Goal: Task Accomplishment & Management: Complete application form

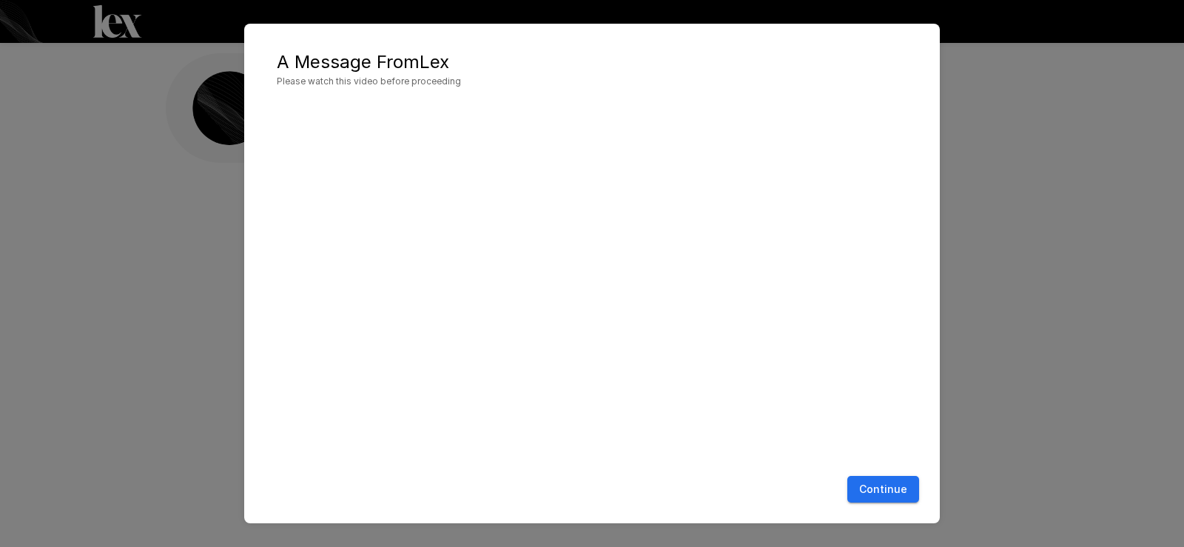
click at [896, 486] on button "Continue" at bounding box center [884, 489] width 72 height 27
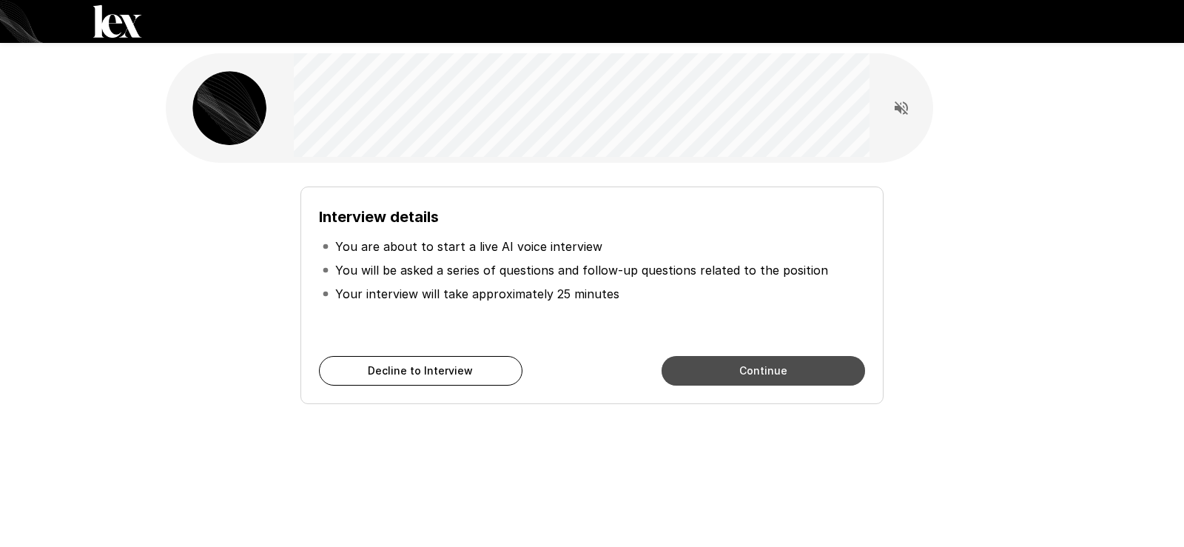
click at [809, 366] on button "Continue" at bounding box center [764, 371] width 204 height 30
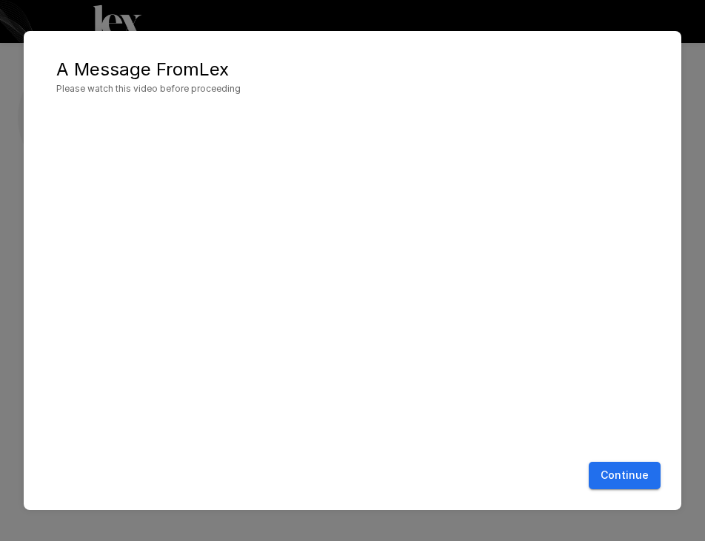
click at [599, 475] on button "Continue" at bounding box center [624, 475] width 72 height 27
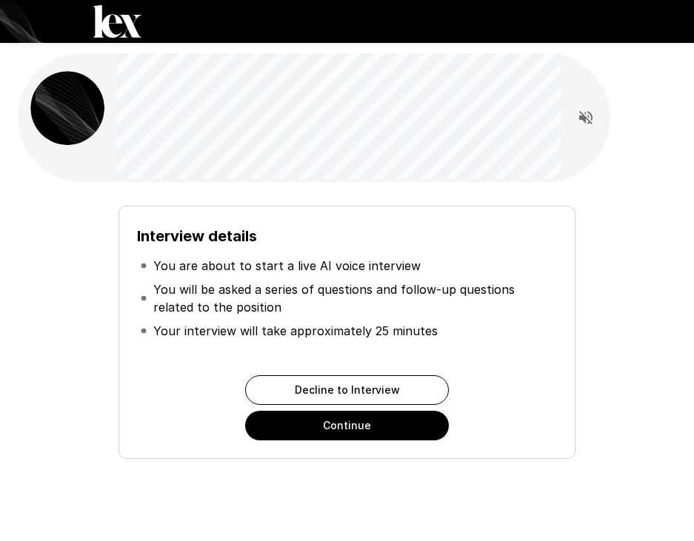
click at [344, 429] on button "Continue" at bounding box center [347, 426] width 204 height 30
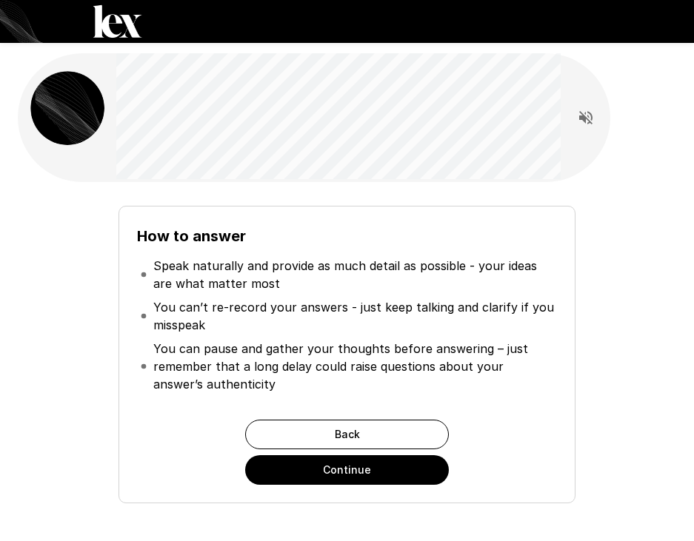
click at [352, 477] on button "Continue" at bounding box center [347, 470] width 204 height 30
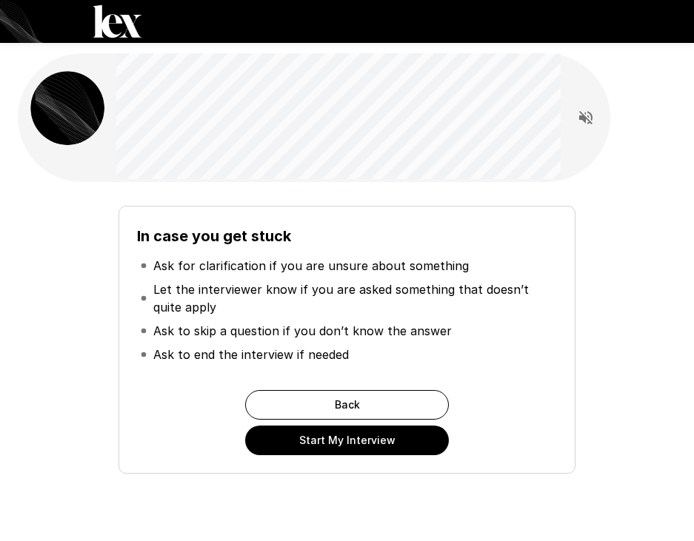
click at [349, 443] on button "Start My Interview" at bounding box center [347, 441] width 204 height 30
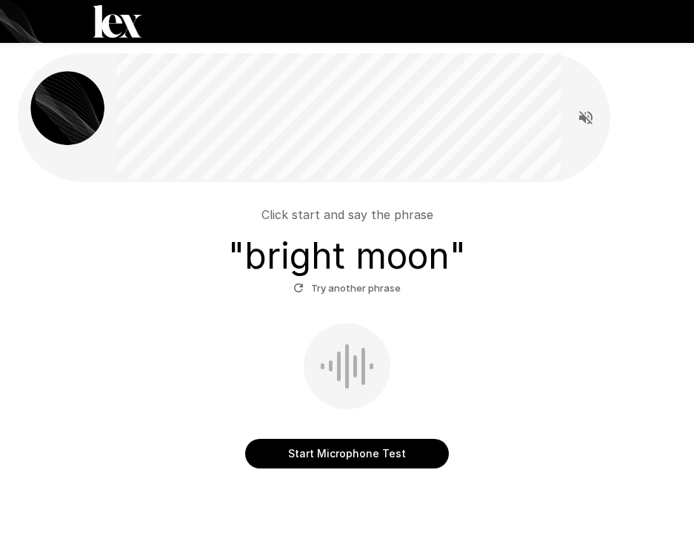
click at [401, 454] on button "Start Microphone Test" at bounding box center [347, 454] width 204 height 30
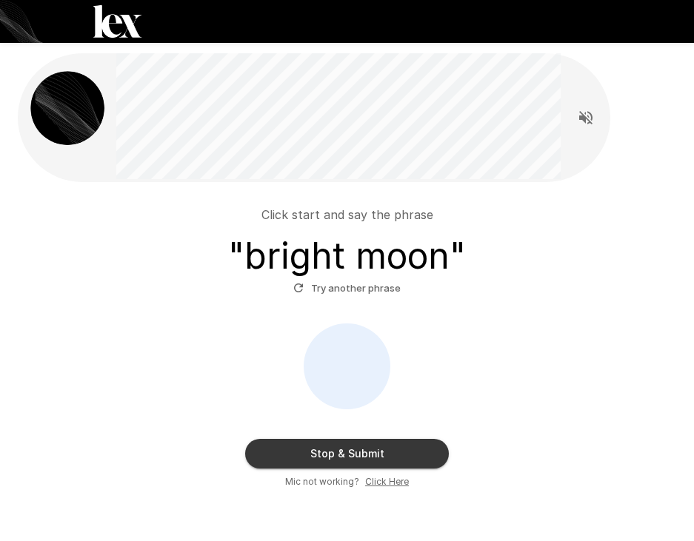
click at [385, 483] on u "Click Here" at bounding box center [387, 481] width 44 height 11
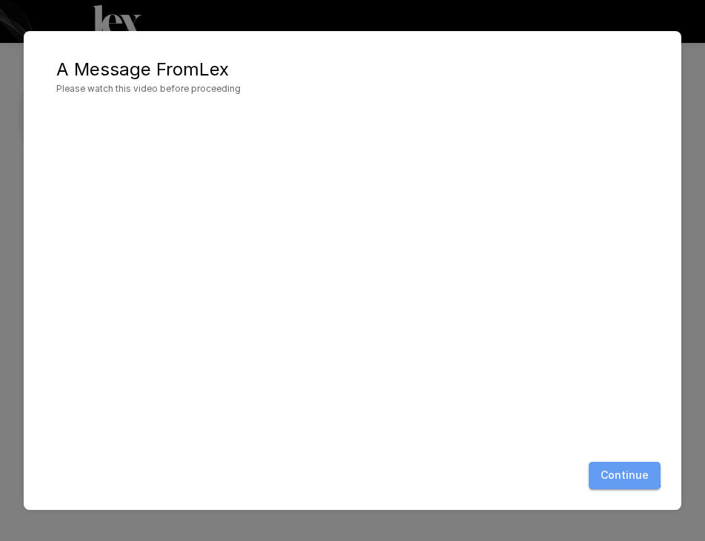
click at [616, 471] on button "Continue" at bounding box center [624, 475] width 72 height 27
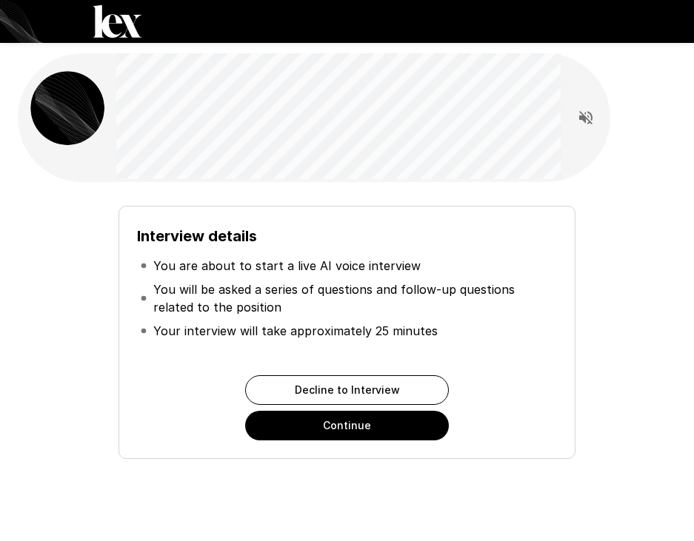
click at [278, 435] on button "Continue" at bounding box center [347, 426] width 204 height 30
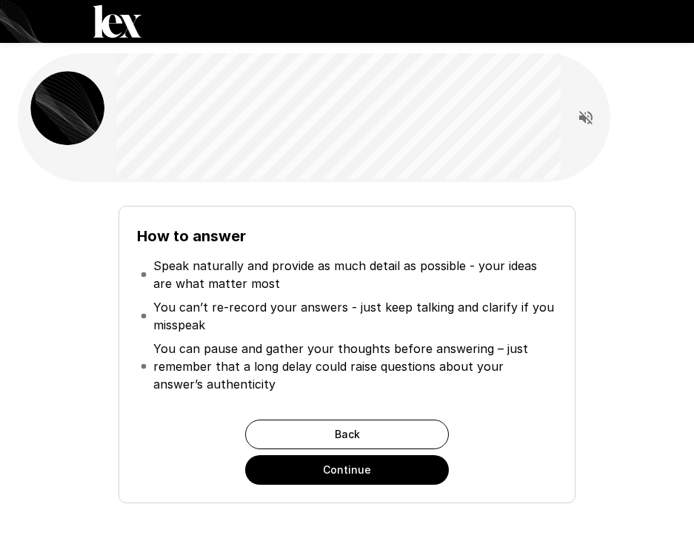
click at [303, 470] on button "Continue" at bounding box center [347, 470] width 204 height 30
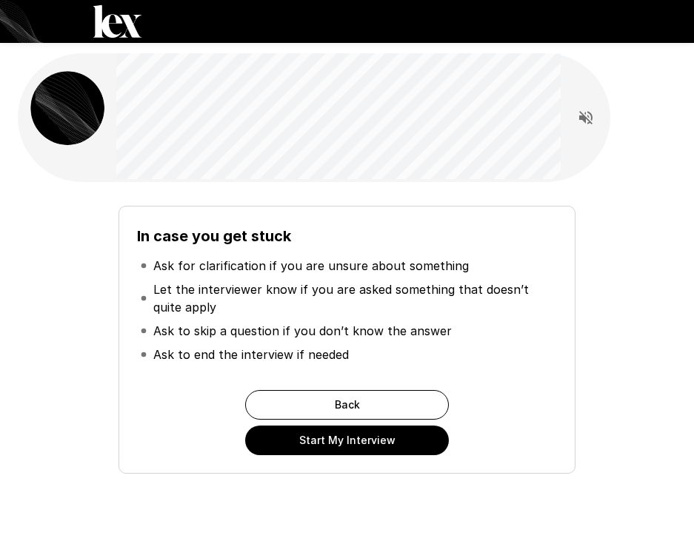
click at [335, 446] on button "Start My Interview" at bounding box center [347, 441] width 204 height 30
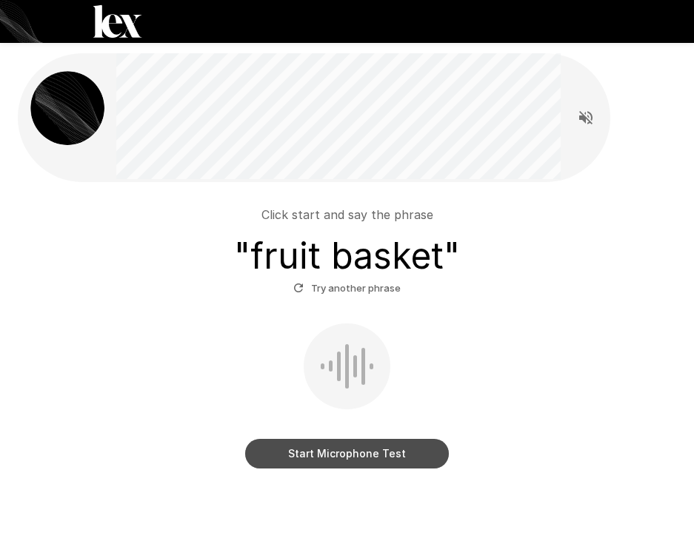
click at [335, 448] on button "Start Microphone Test" at bounding box center [347, 454] width 204 height 30
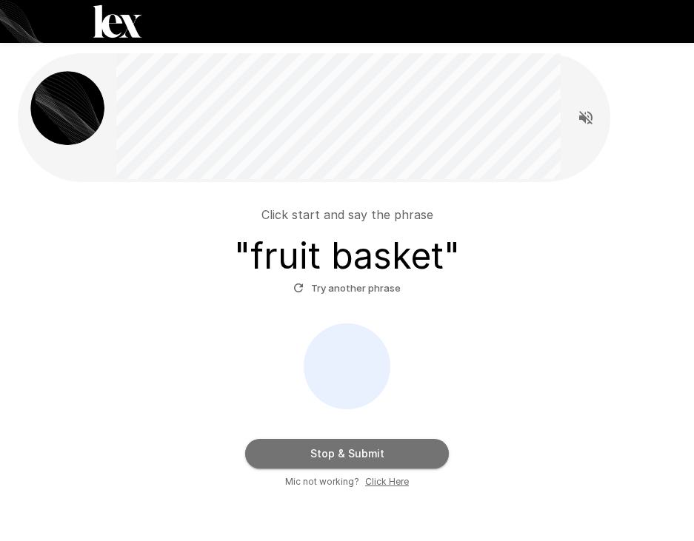
click at [303, 452] on button "Stop & Submit" at bounding box center [347, 454] width 204 height 30
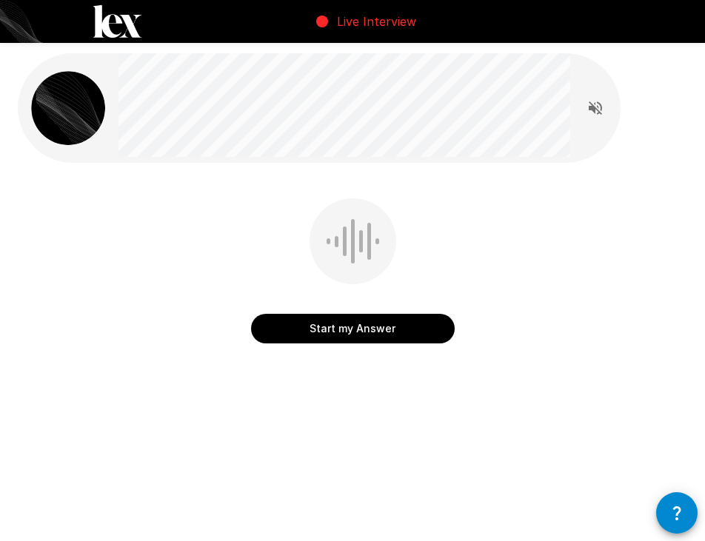
click at [363, 332] on button "Start my Answer" at bounding box center [353, 329] width 204 height 30
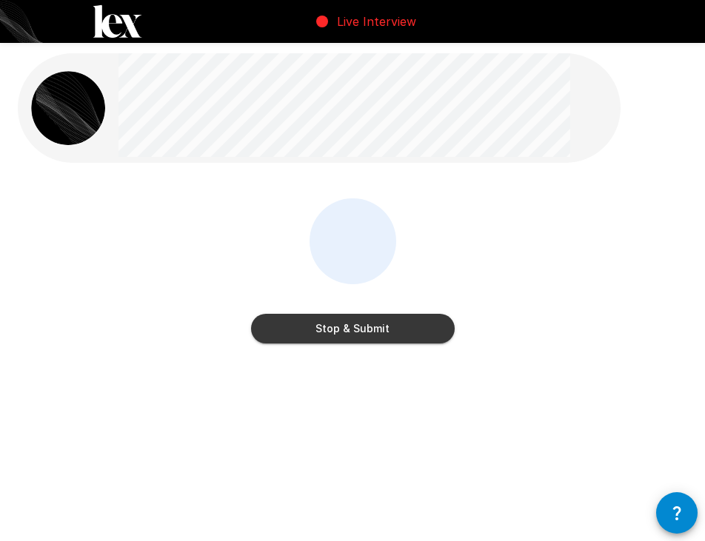
click at [353, 330] on button "Stop & Submit" at bounding box center [353, 329] width 204 height 30
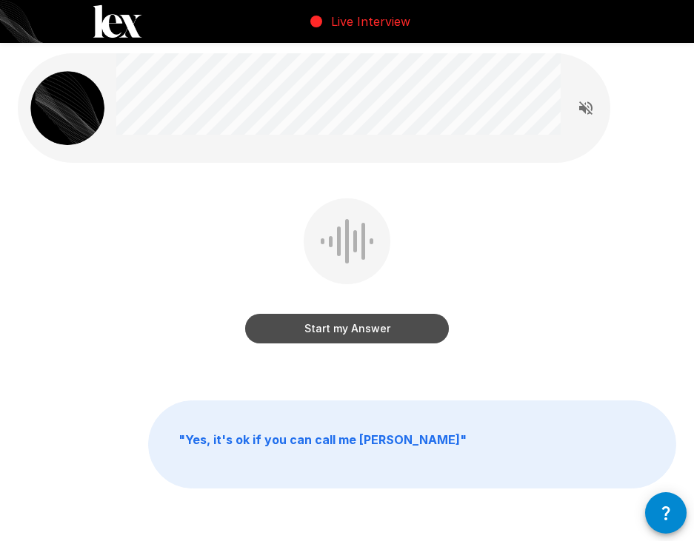
click at [375, 328] on button "Start my Answer" at bounding box center [347, 329] width 204 height 30
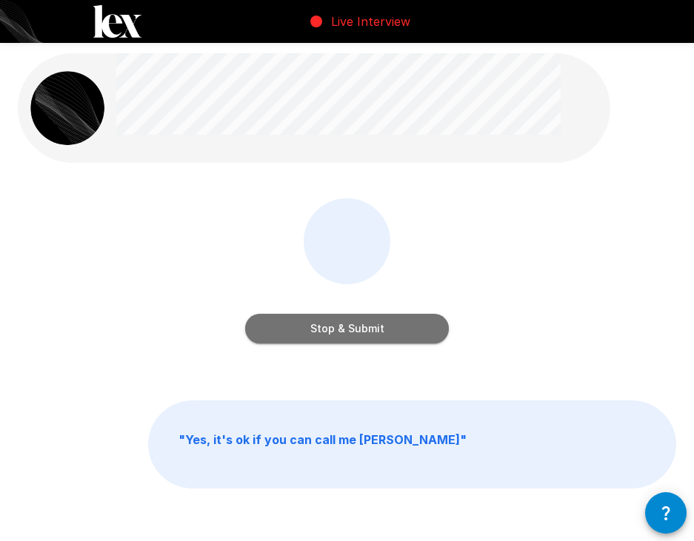
click at [373, 328] on button "Stop & Submit" at bounding box center [347, 329] width 204 height 30
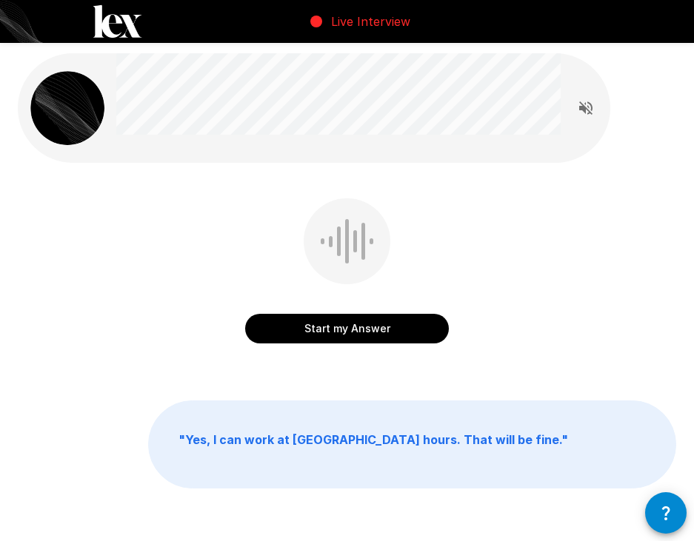
click at [337, 341] on button "Start my Answer" at bounding box center [347, 329] width 204 height 30
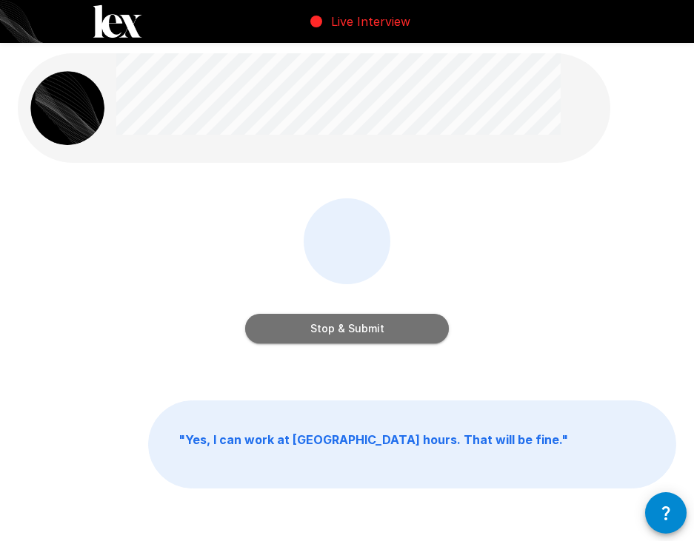
click at [362, 331] on button "Stop & Submit" at bounding box center [347, 329] width 204 height 30
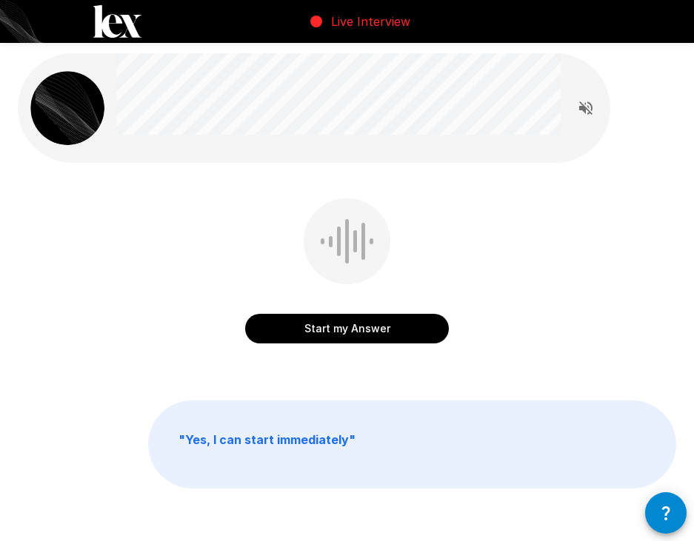
click at [315, 326] on button "Start my Answer" at bounding box center [347, 329] width 204 height 30
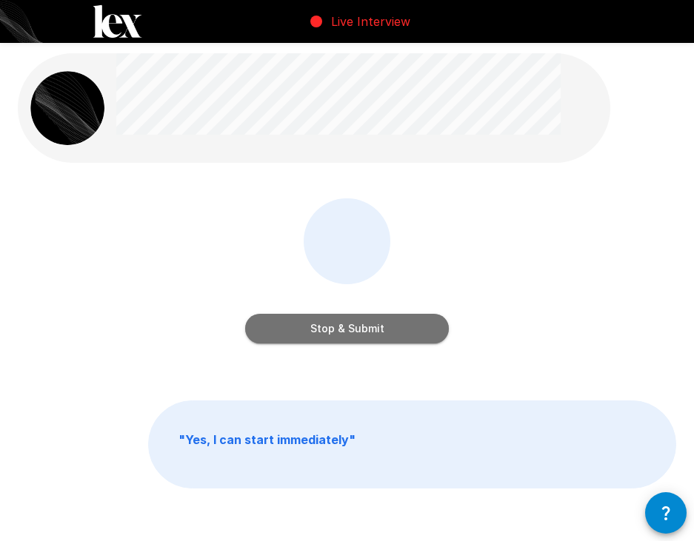
click at [392, 330] on button "Stop & Submit" at bounding box center [347, 329] width 204 height 30
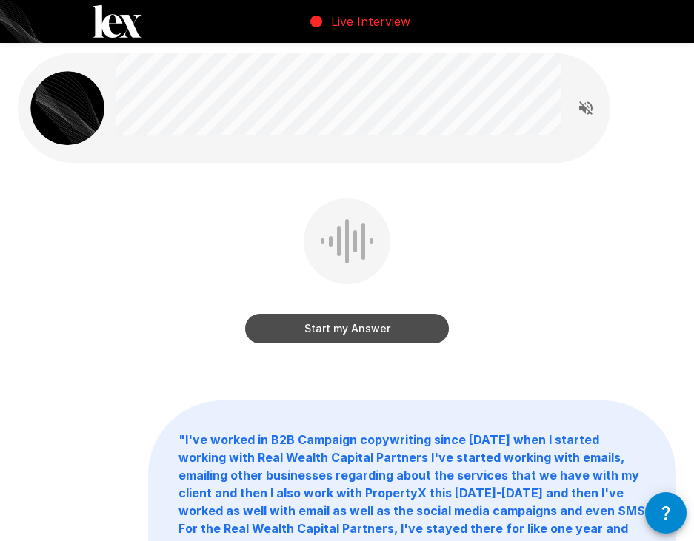
click at [292, 329] on button "Start my Answer" at bounding box center [347, 329] width 204 height 30
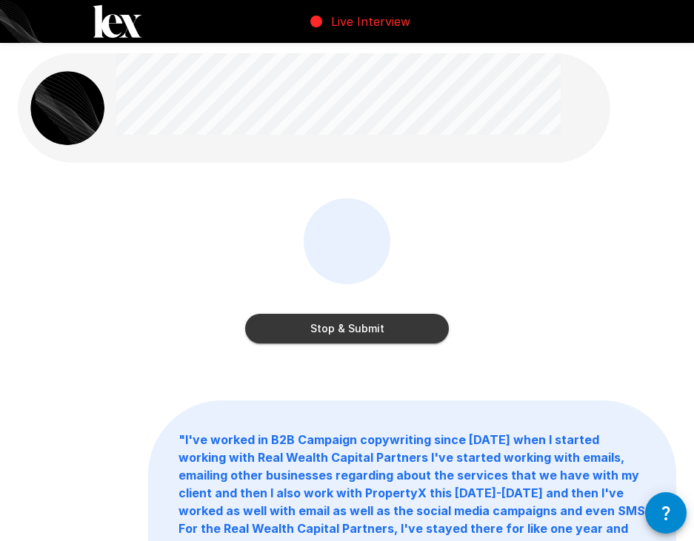
click at [315, 326] on button "Stop & Submit" at bounding box center [347, 329] width 204 height 30
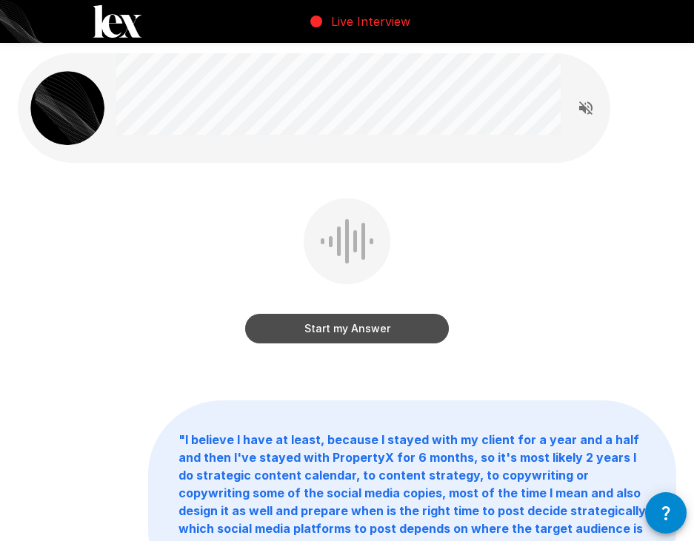
click at [292, 323] on button "Start my Answer" at bounding box center [347, 329] width 204 height 30
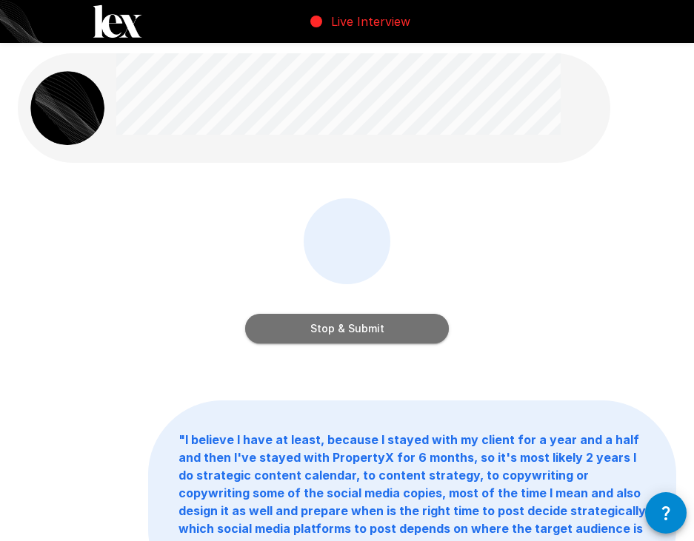
click at [338, 327] on button "Stop & Submit" at bounding box center [347, 329] width 204 height 30
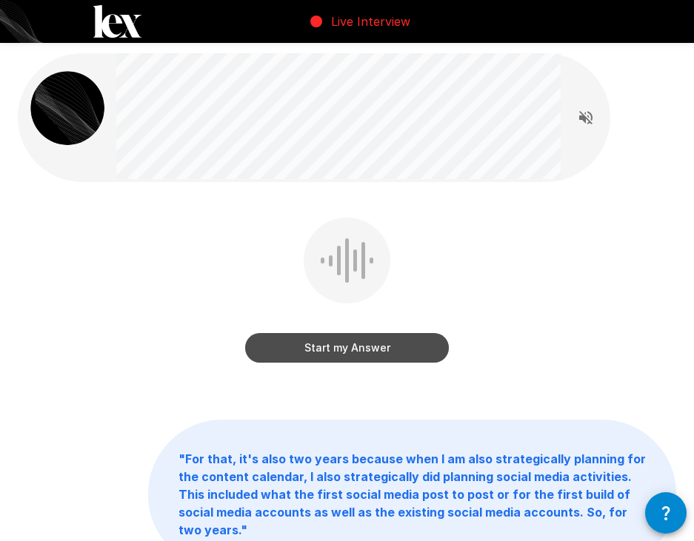
click at [324, 343] on button "Start my Answer" at bounding box center [347, 348] width 204 height 30
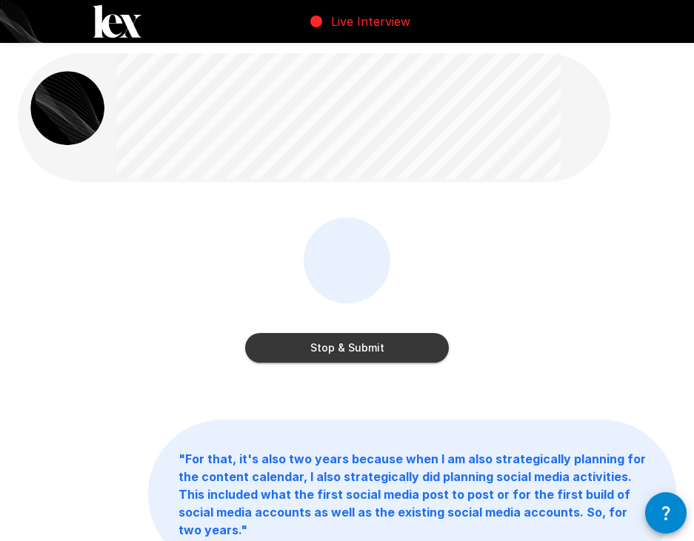
click at [373, 351] on button "Stop & Submit" at bounding box center [347, 348] width 204 height 30
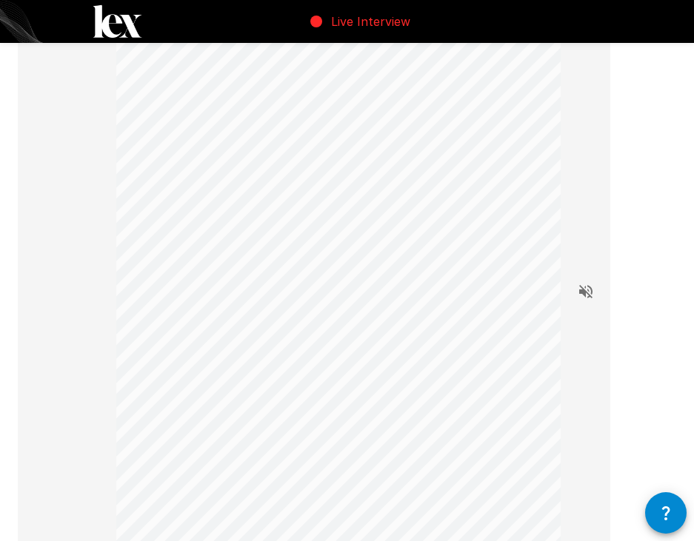
scroll to position [74, 0]
click at [585, 360] on icon "Read questions aloud" at bounding box center [586, 366] width 18 height 18
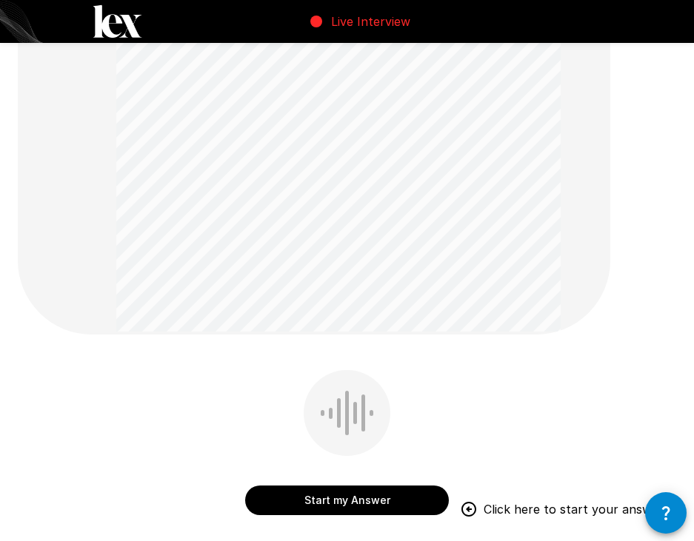
scroll to position [518, 0]
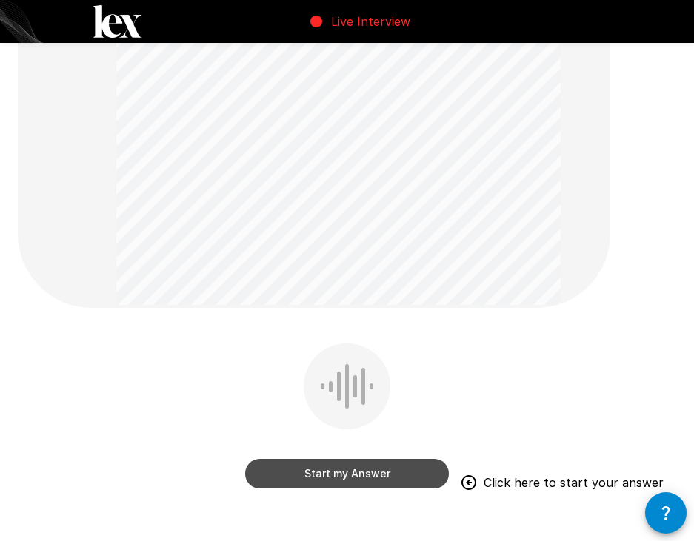
click at [321, 473] on button "Start my Answer" at bounding box center [347, 474] width 204 height 30
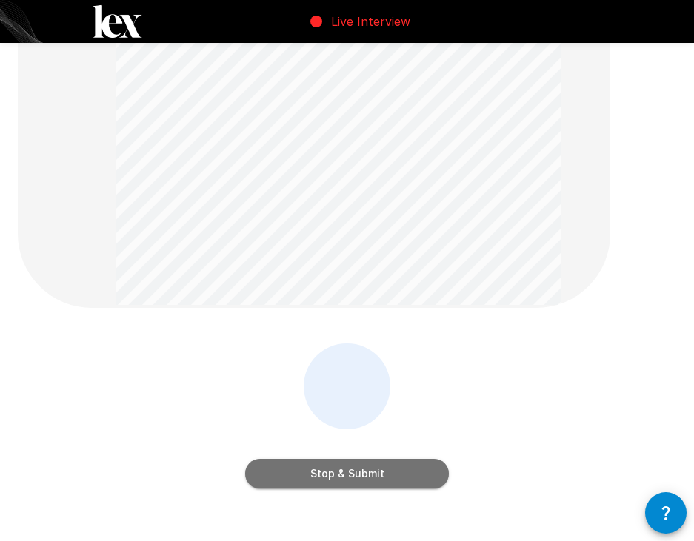
click at [323, 472] on button "Stop & Submit" at bounding box center [347, 474] width 204 height 30
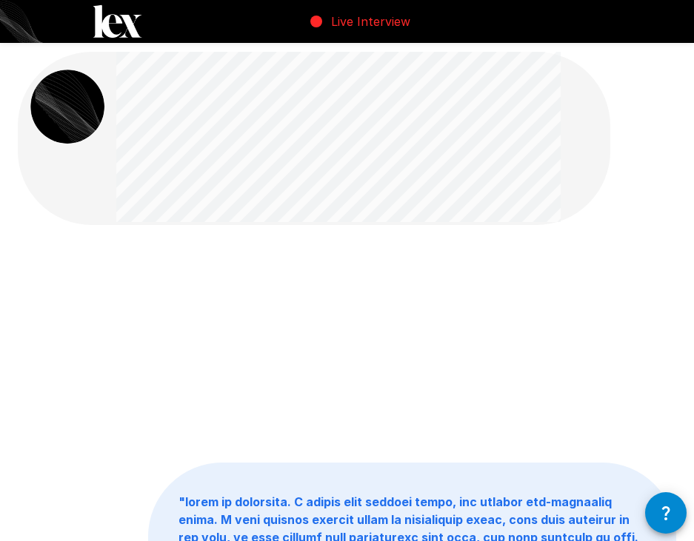
scroll to position [0, 0]
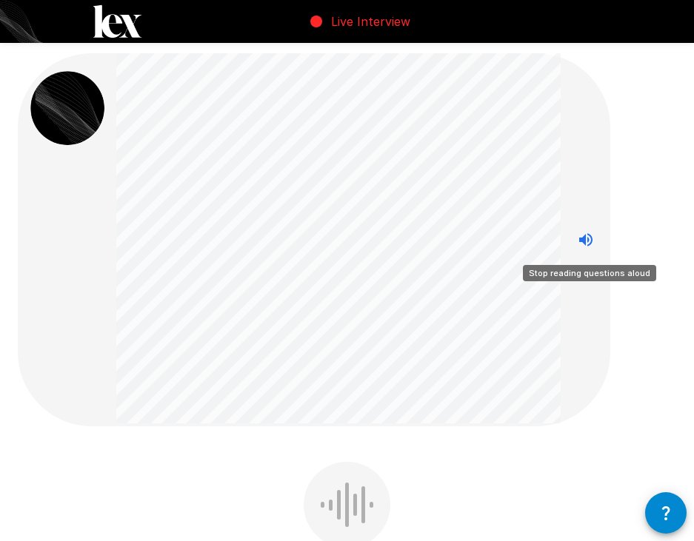
click at [579, 244] on icon "Stop reading questions aloud" at bounding box center [586, 240] width 18 height 18
click at [579, 244] on icon "Read questions aloud" at bounding box center [586, 240] width 18 height 18
click at [578, 239] on icon "Stop reading questions aloud" at bounding box center [586, 240] width 18 height 18
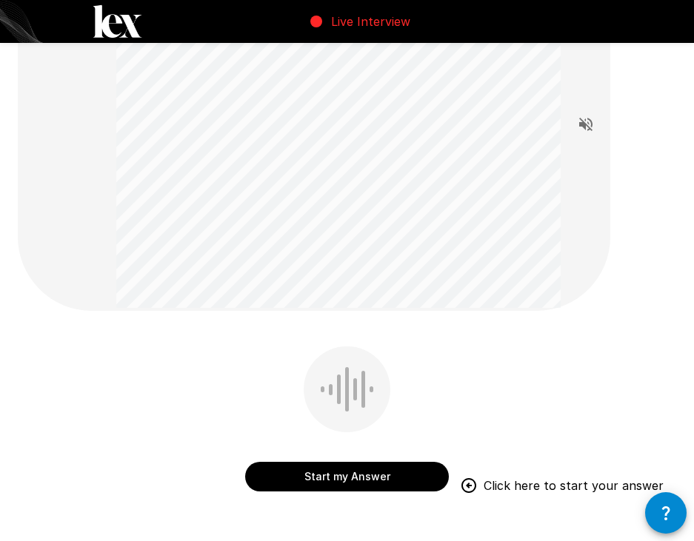
scroll to position [148, 0]
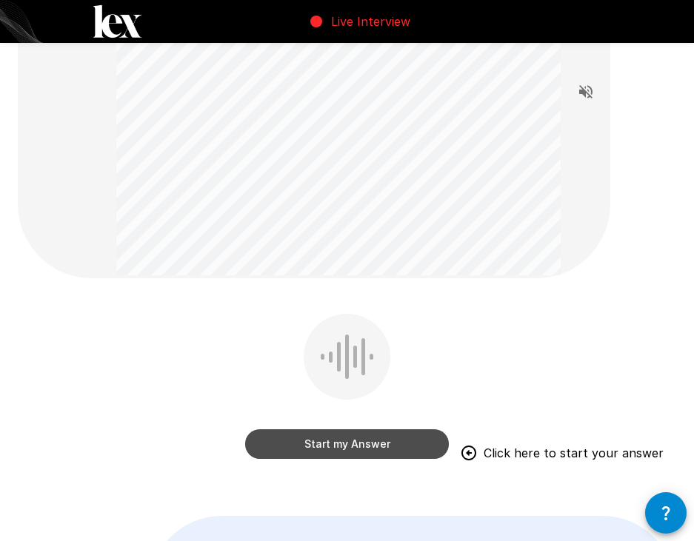
click at [309, 446] on button "Start my Answer" at bounding box center [347, 444] width 204 height 30
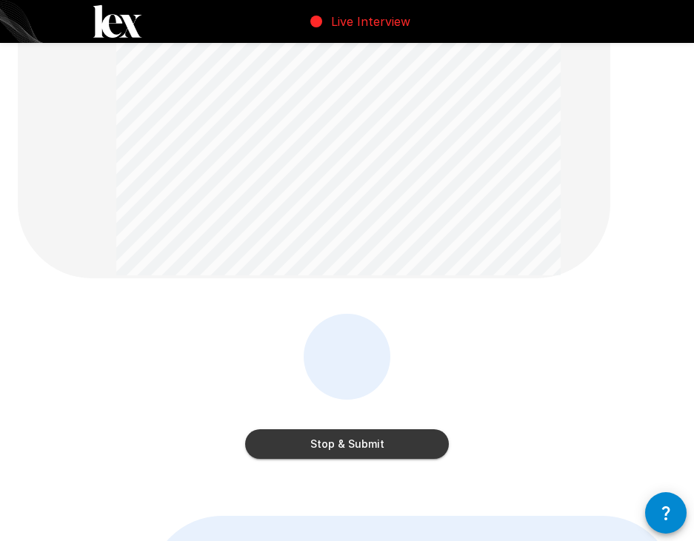
click at [309, 446] on button "Stop & Submit" at bounding box center [347, 444] width 204 height 30
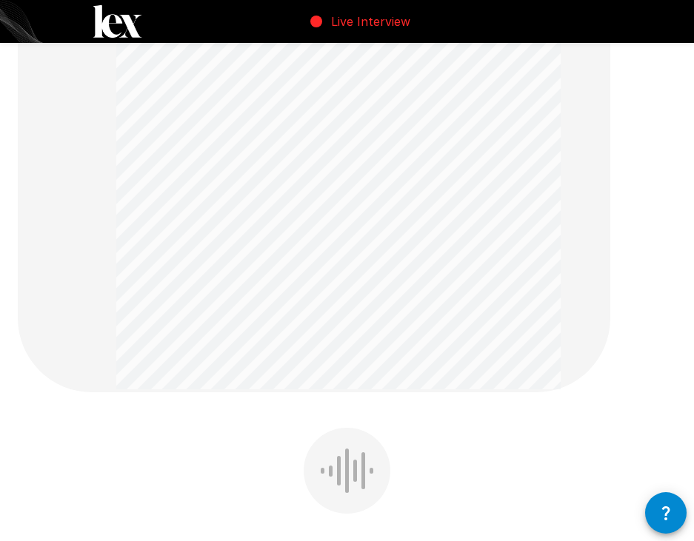
scroll to position [740, 0]
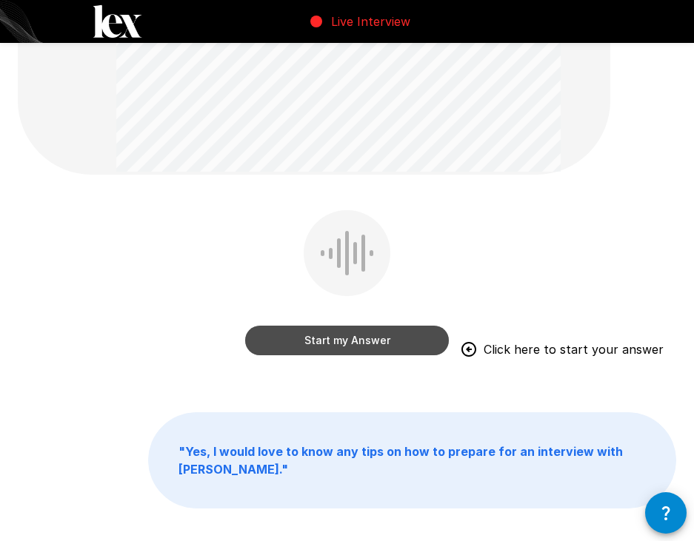
click at [320, 349] on button "Start my Answer" at bounding box center [347, 341] width 204 height 30
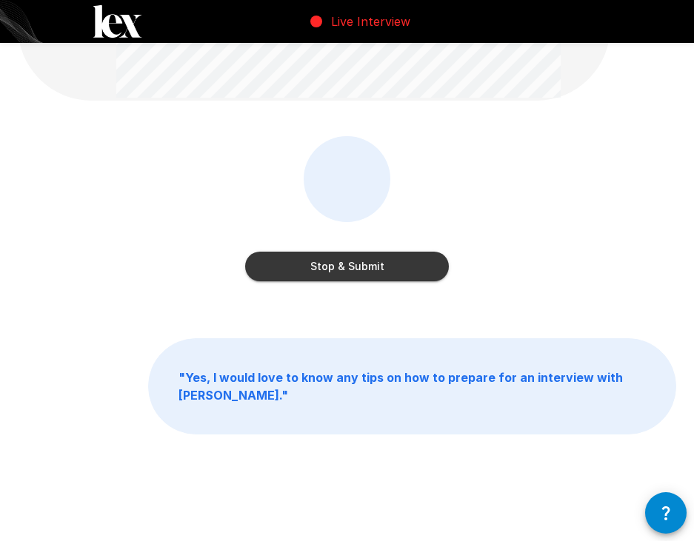
scroll to position [592, 0]
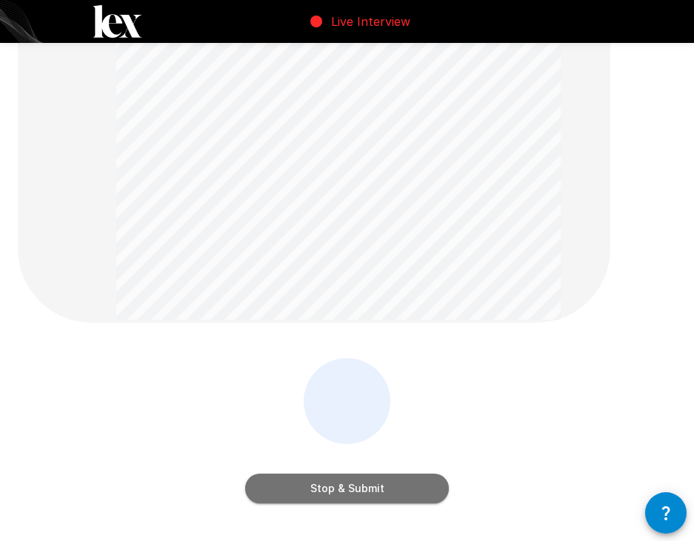
click at [369, 486] on button "Stop & Submit" at bounding box center [347, 489] width 204 height 30
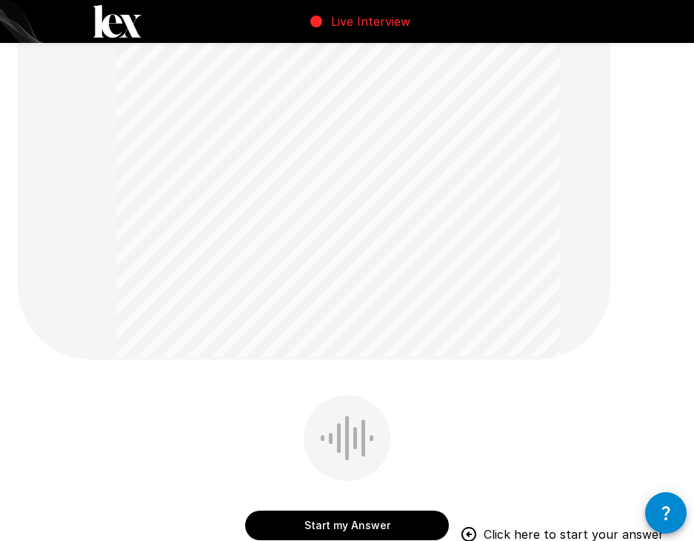
scroll to position [740, 0]
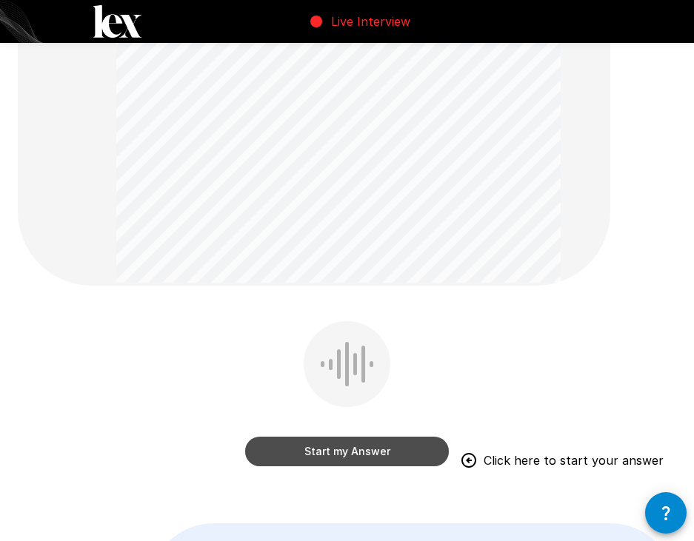
click at [360, 446] on button "Start my Answer" at bounding box center [347, 452] width 204 height 30
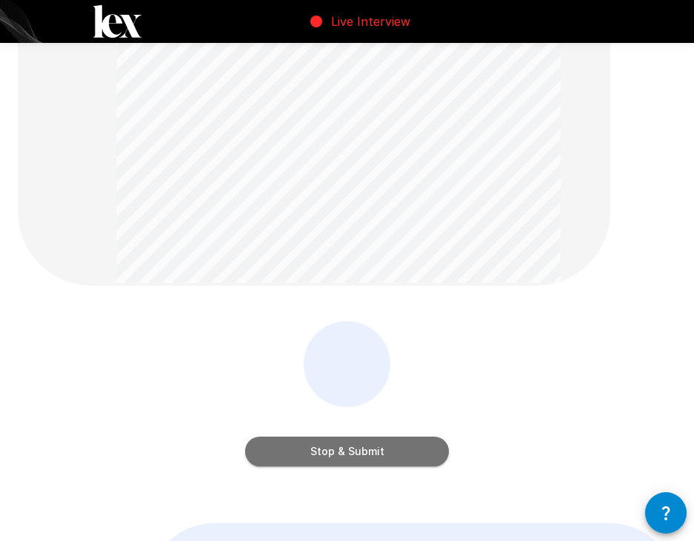
click at [360, 446] on button "Stop & Submit" at bounding box center [347, 452] width 204 height 30
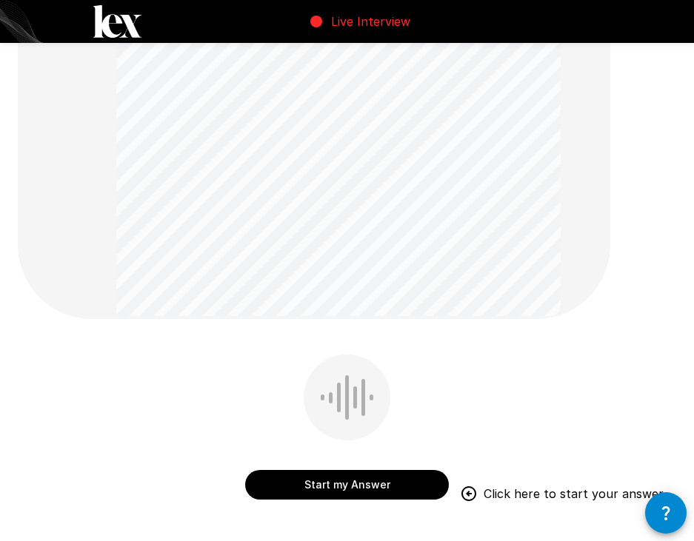
scroll to position [448, 0]
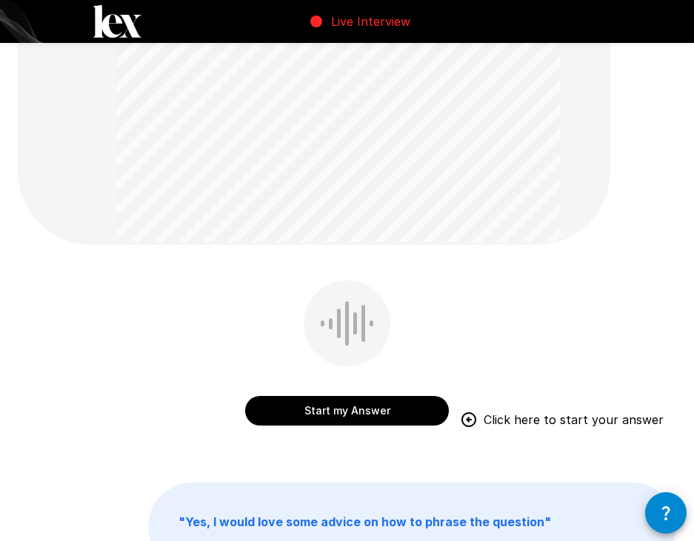
click at [315, 407] on button "Start my Answer" at bounding box center [347, 411] width 204 height 30
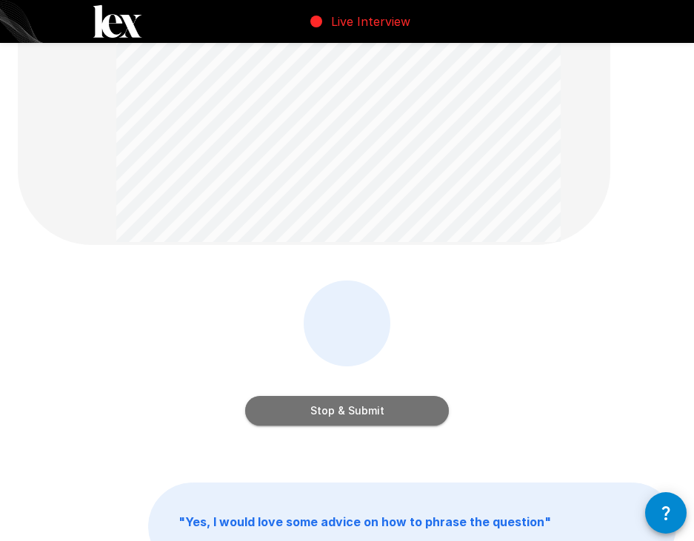
click at [315, 407] on button "Stop & Submit" at bounding box center [347, 411] width 204 height 30
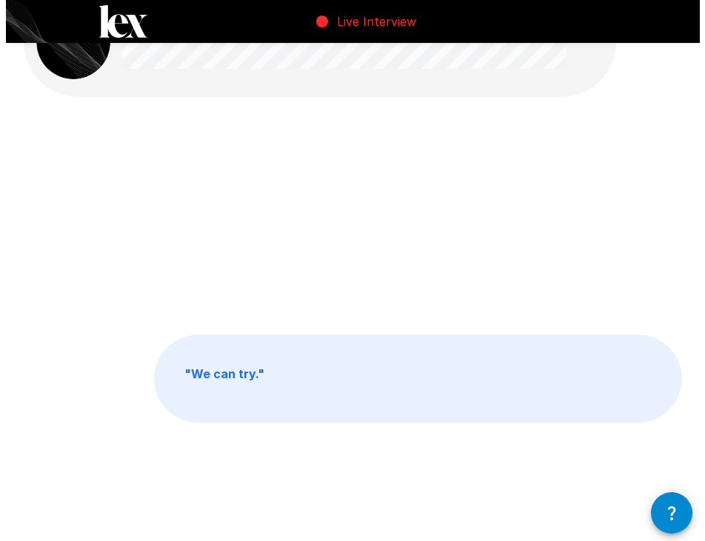
scroll to position [0, 0]
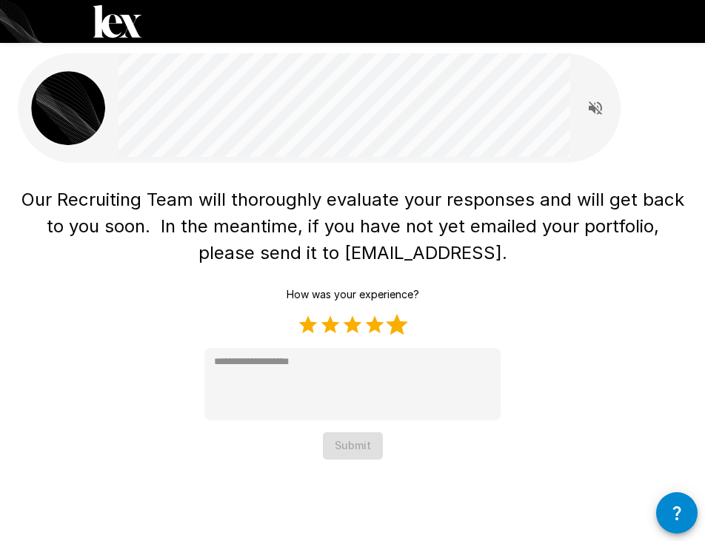
click at [394, 327] on label "5 Stars" at bounding box center [397, 325] width 22 height 22
type textarea "*"
click at [355, 462] on div "Our Recruiting Team will thoroughly evaluate your responses and will get back t…" at bounding box center [352, 233] width 705 height 466
click at [355, 447] on button "Submit" at bounding box center [353, 445] width 60 height 27
